Goal: Task Accomplishment & Management: Use online tool/utility

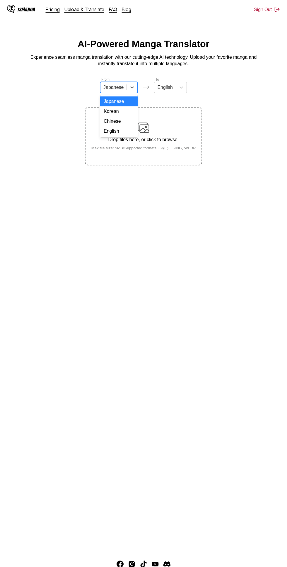
click at [127, 132] on div "English" at bounding box center [118, 131] width 37 height 10
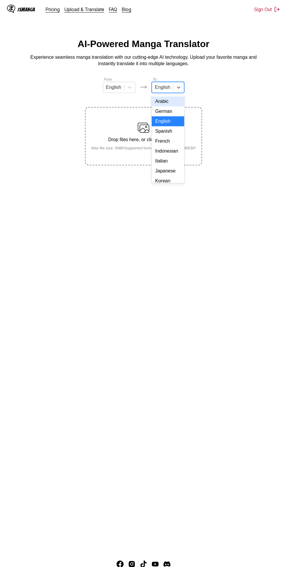
click at [180, 150] on div "Indonesian" at bounding box center [168, 151] width 32 height 10
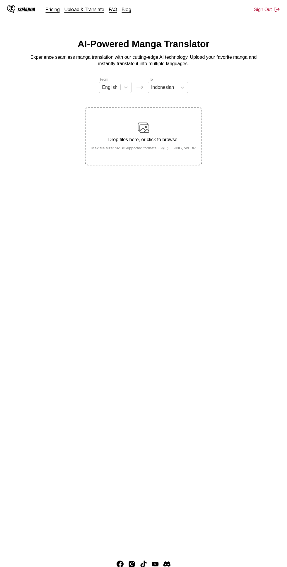
click at [153, 127] on div "Drop files here, or click to browse. Max file size: 5MB • Supported formats: JP…" at bounding box center [144, 136] width 114 height 28
click at [0, 0] on input "Drop files here, or click to browse. Max file size: 5MB • Supported formats: JP…" at bounding box center [0, 0] width 0 height 0
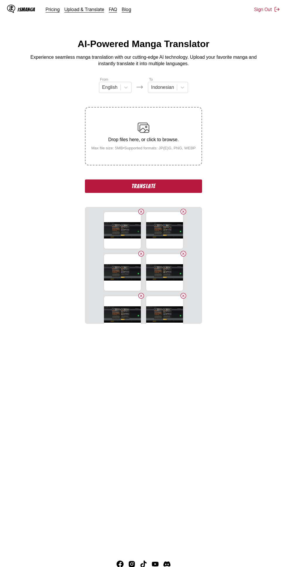
click at [91, 191] on button "Translate" at bounding box center [143, 186] width 117 height 13
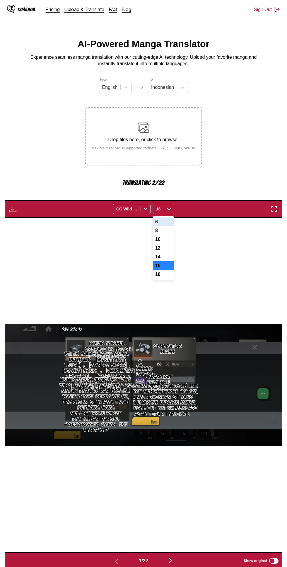
click at [170, 225] on div "6" at bounding box center [163, 222] width 21 height 9
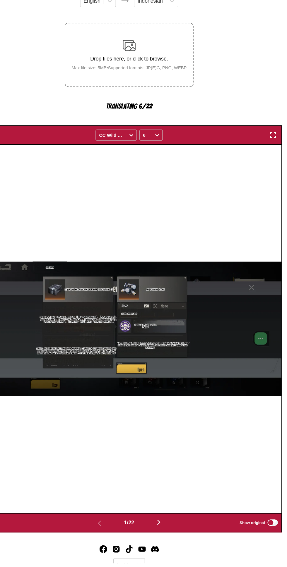
click at [170, 533] on img "button" at bounding box center [170, 530] width 7 height 7
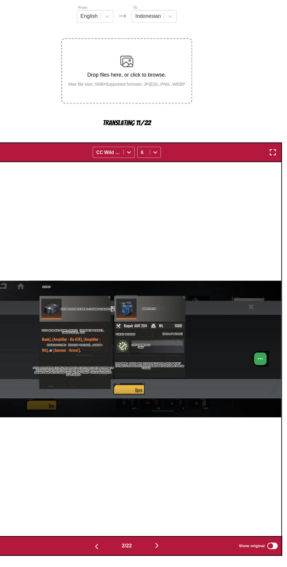
scroll to position [26, 0]
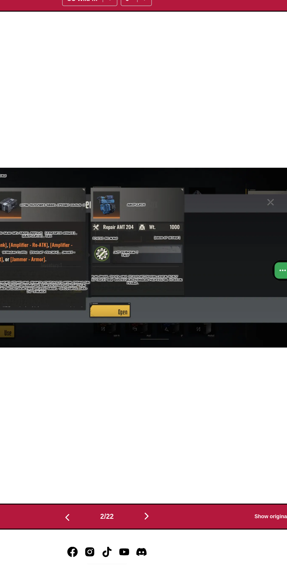
click at [181, 533] on button "button" at bounding box center [170, 535] width 35 height 8
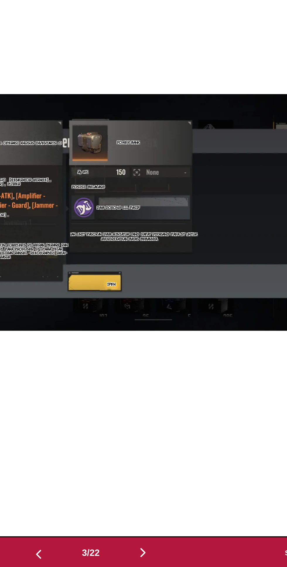
click at [178, 539] on button "button" at bounding box center [170, 535] width 35 height 8
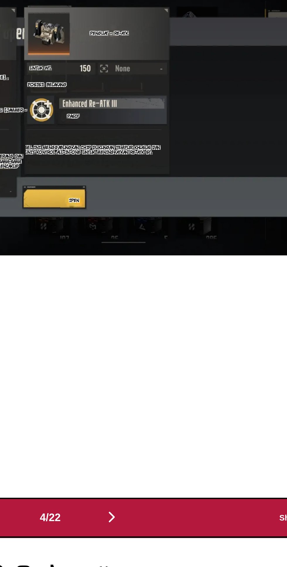
click at [176, 536] on button "button" at bounding box center [170, 535] width 35 height 8
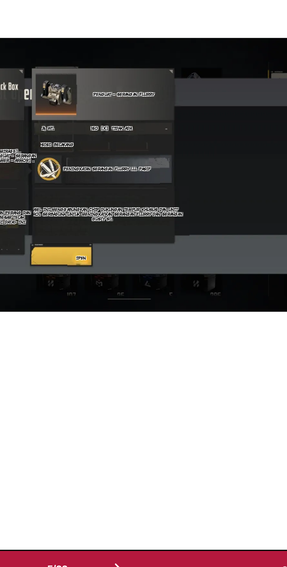
click at [173, 537] on img "button" at bounding box center [170, 534] width 7 height 7
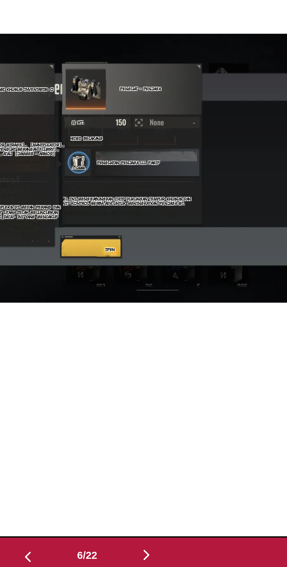
click at [173, 540] on button "button" at bounding box center [170, 535] width 35 height 8
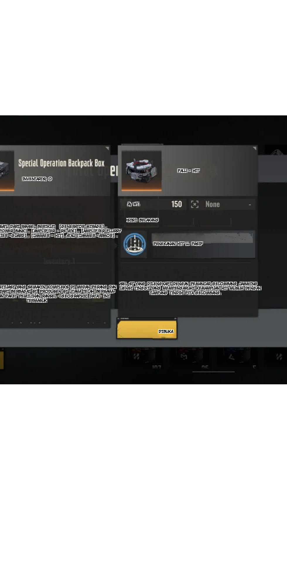
click at [84, 518] on div "為 Wt. Gudang Palu - Hit Inventaris; O Posisi: Belakang Pilih salah satu dari ra…" at bounding box center [143, 359] width 276 height 335
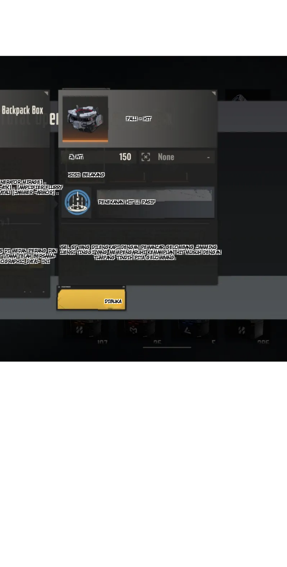
scroll to position [26, 0]
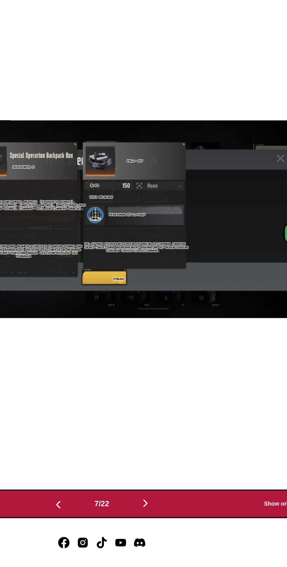
click at [177, 537] on button "button" at bounding box center [170, 535] width 35 height 8
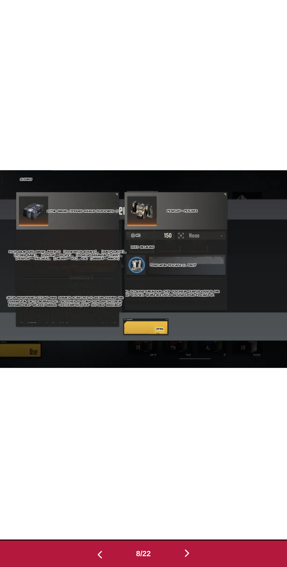
click at [175, 540] on button "button" at bounding box center [170, 535] width 35 height 8
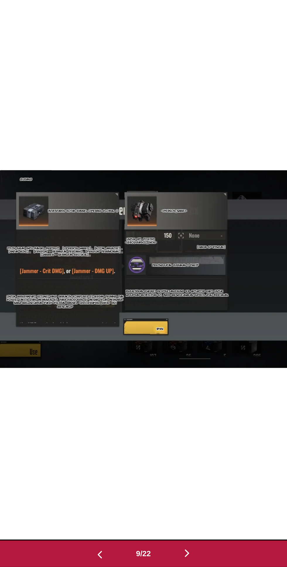
click at [113, 533] on img "button" at bounding box center [116, 535] width 7 height 7
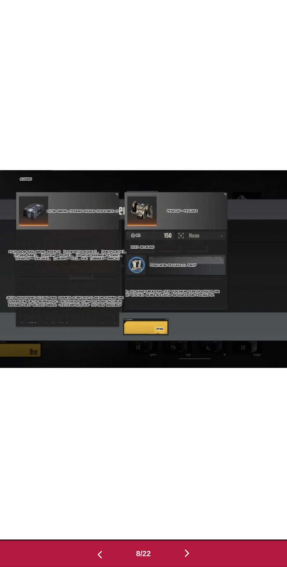
click at [197, 534] on div "8 / 22 Show original" at bounding box center [143, 535] width 277 height 18
click at [177, 536] on button "button" at bounding box center [170, 535] width 35 height 8
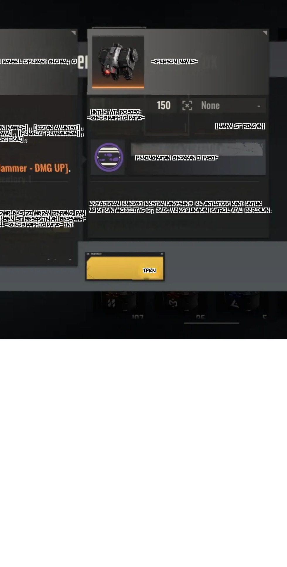
scroll to position [26, 0]
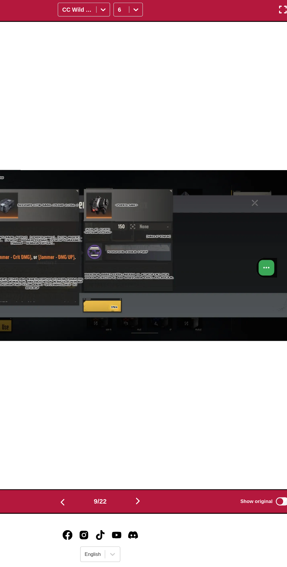
click at [175, 523] on main "AI-Powered Manga Translator Experience seamless manga translation with our cutt…" at bounding box center [143, 268] width 287 height 511
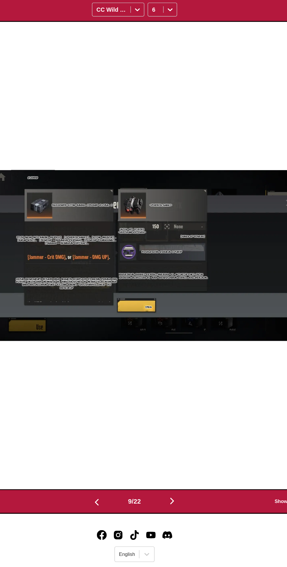
click at [171, 515] on img "button" at bounding box center [170, 514] width 7 height 7
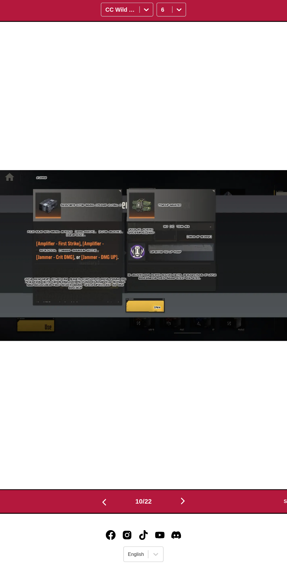
click at [112, 515] on img "button" at bounding box center [115, 515] width 7 height 7
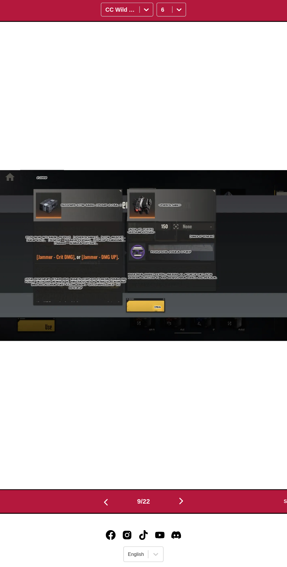
click at [109, 514] on button "button" at bounding box center [116, 514] width 35 height 8
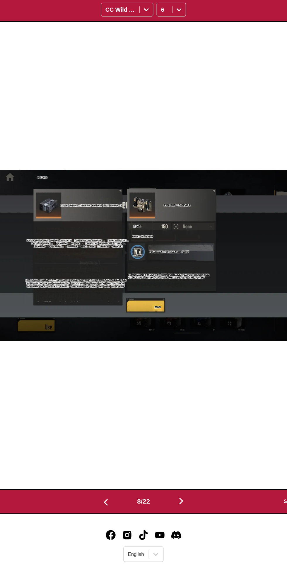
click at [107, 512] on button "button" at bounding box center [116, 514] width 35 height 8
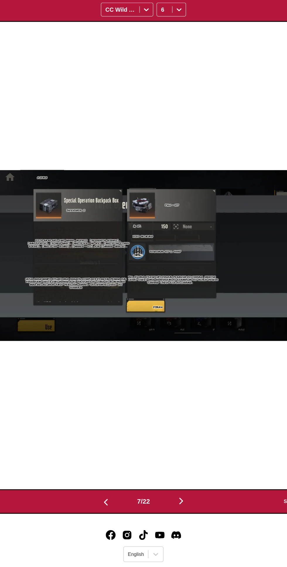
click at [107, 512] on button "button" at bounding box center [116, 514] width 35 height 8
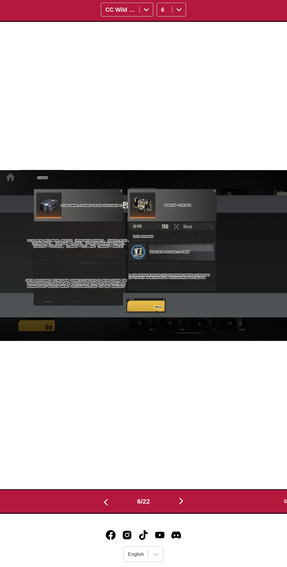
click at [174, 514] on img "button" at bounding box center [170, 514] width 7 height 7
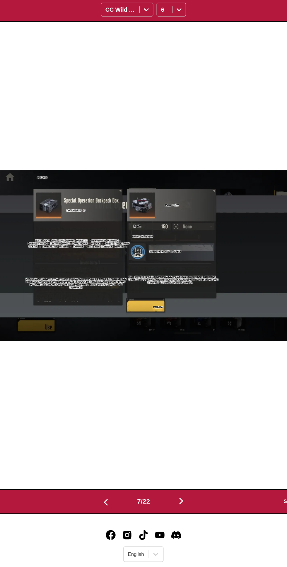
click at [175, 511] on button "button" at bounding box center [170, 514] width 35 height 8
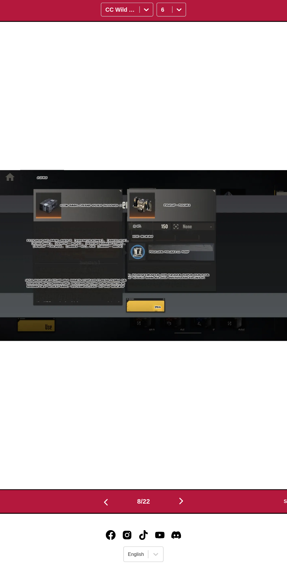
click at [176, 513] on button "button" at bounding box center [170, 514] width 35 height 8
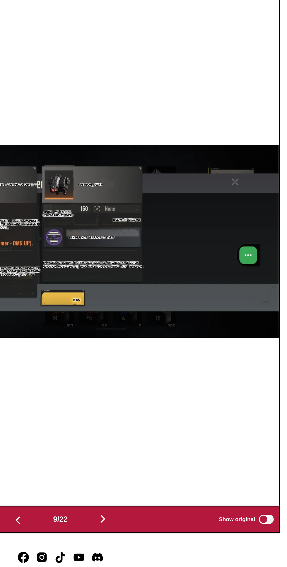
scroll to position [31, 0]
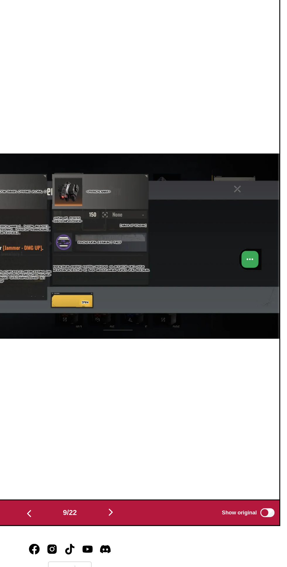
click at [176, 512] on button "button" at bounding box center [170, 510] width 35 height 8
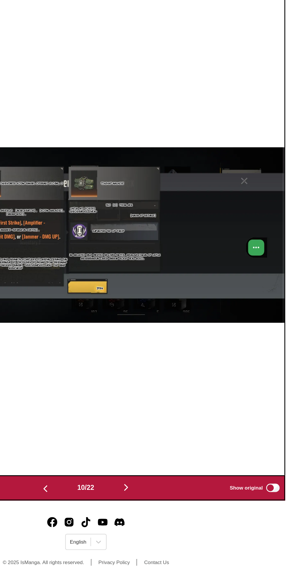
click at [177, 512] on button "button" at bounding box center [171, 510] width 35 height 8
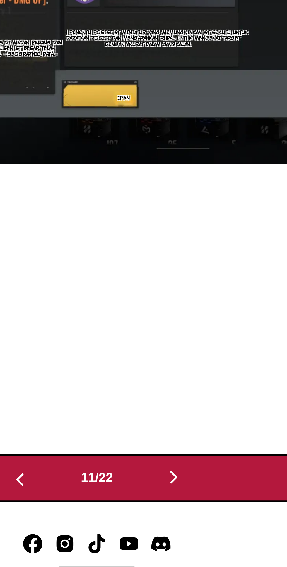
click at [173, 509] on img "button" at bounding box center [171, 509] width 7 height 7
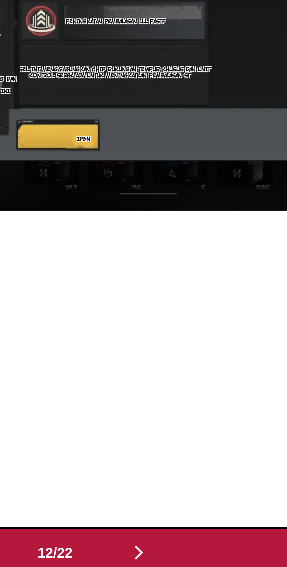
click at [174, 512] on img "button" at bounding box center [171, 509] width 7 height 7
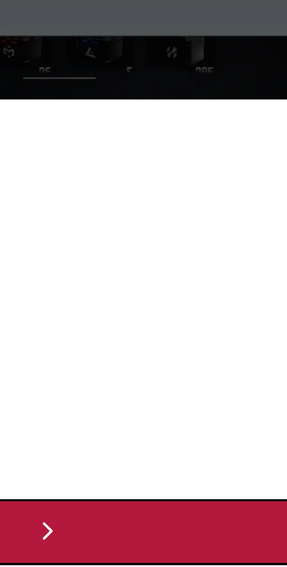
click at [173, 510] on img "button" at bounding box center [171, 509] width 7 height 7
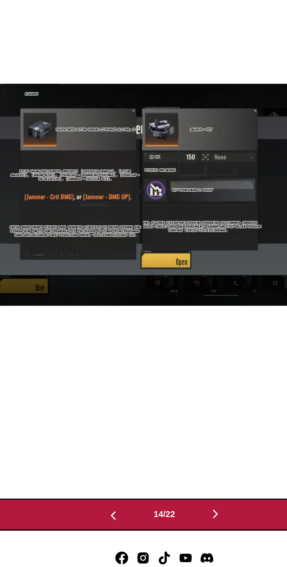
click at [175, 509] on img "button" at bounding box center [171, 509] width 7 height 7
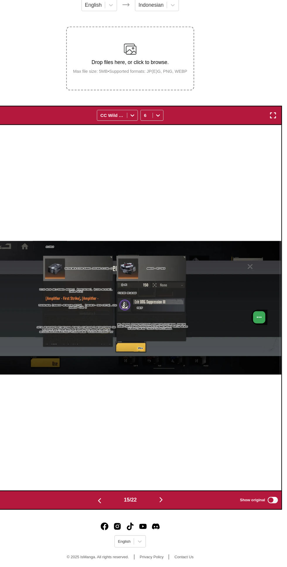
click at [180, 513] on button "button" at bounding box center [171, 510] width 35 height 8
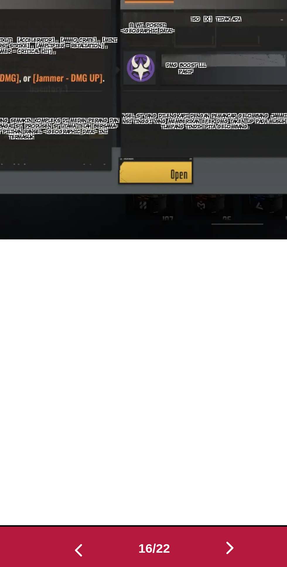
click at [173, 508] on img "button" at bounding box center [171, 509] width 7 height 7
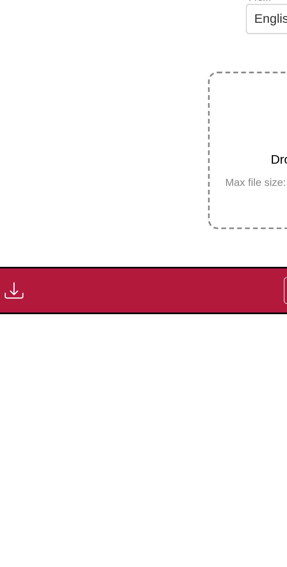
scroll to position [0, 0]
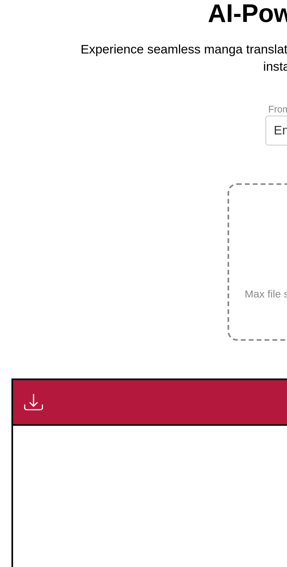
click at [11, 188] on img "button" at bounding box center [12, 188] width 7 height 7
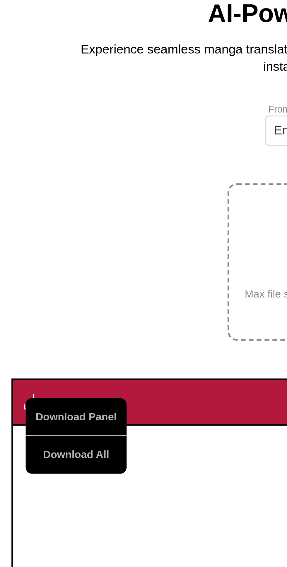
click at [23, 209] on button "Download All" at bounding box center [28, 208] width 37 height 14
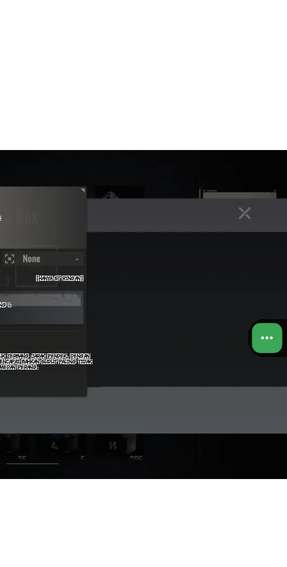
scroll to position [4, 0]
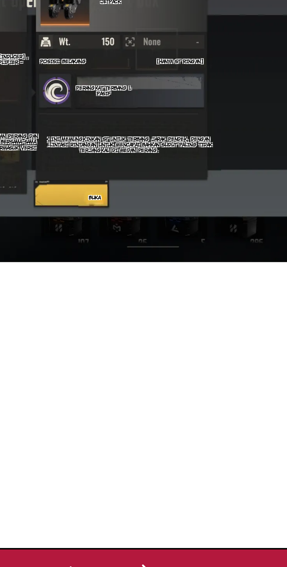
click at [175, 536] on img "button" at bounding box center [171, 536] width 7 height 7
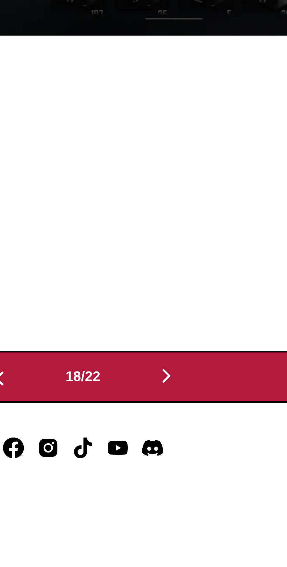
scroll to position [55, 0]
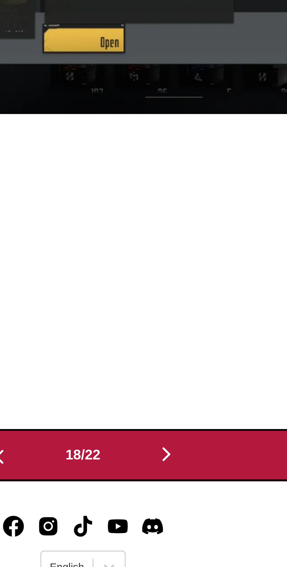
click at [174, 500] on img "button" at bounding box center [171, 503] width 7 height 7
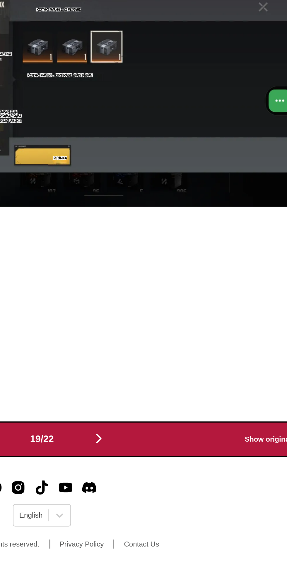
scroll to position [83, 0]
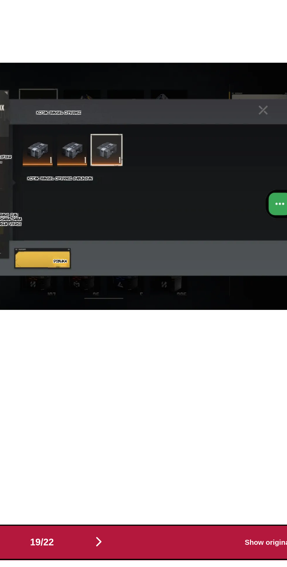
click at [172, 500] on img "button" at bounding box center [171, 503] width 7 height 7
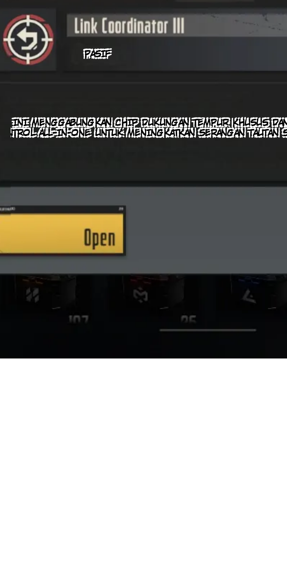
scroll to position [31, 0]
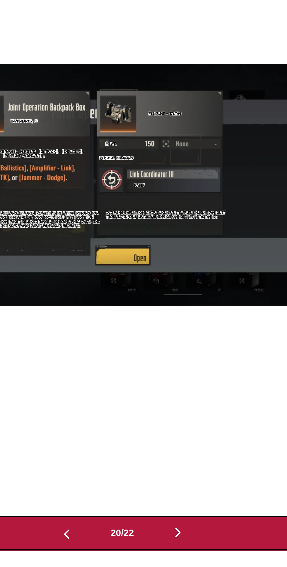
click at [174, 514] on button "button" at bounding box center [171, 510] width 35 height 8
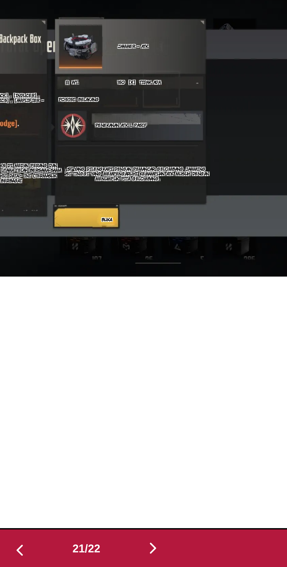
click at [177, 512] on button "button" at bounding box center [171, 510] width 35 height 8
